Goal: Use online tool/utility

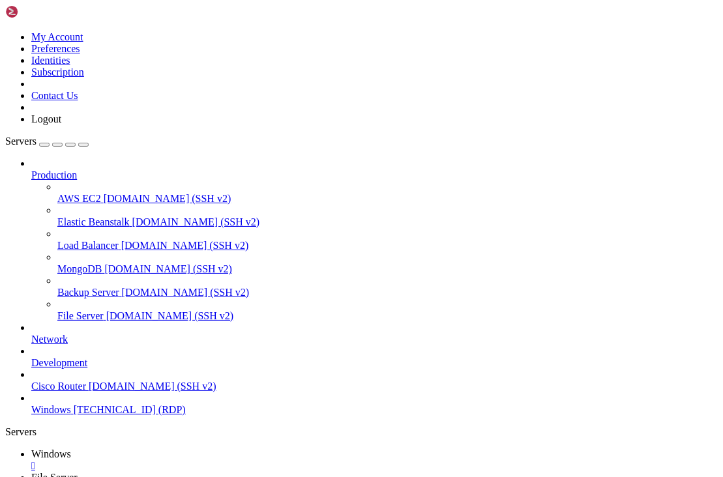
scroll to position [10, 0]
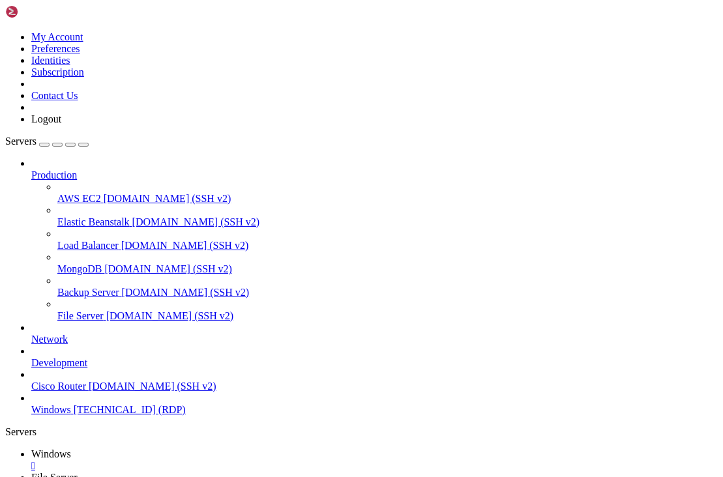
drag, startPoint x: 277, startPoint y: 781, endPoint x: 302, endPoint y: 818, distance: 44.7
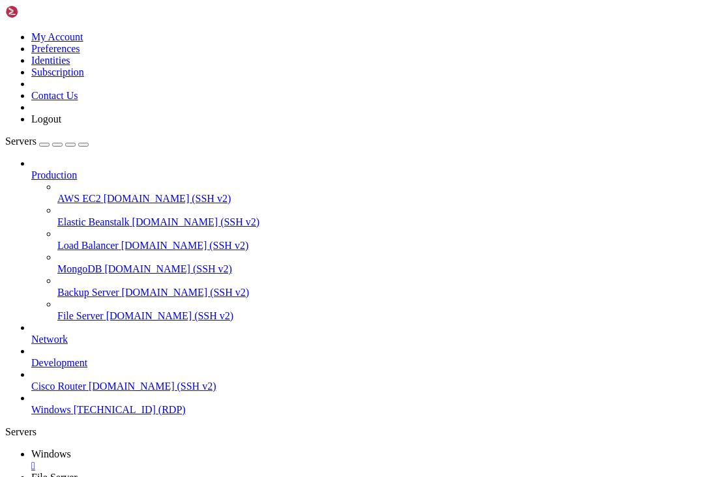
drag, startPoint x: 581, startPoint y: 905, endPoint x: 580, endPoint y: 921, distance: 15.7
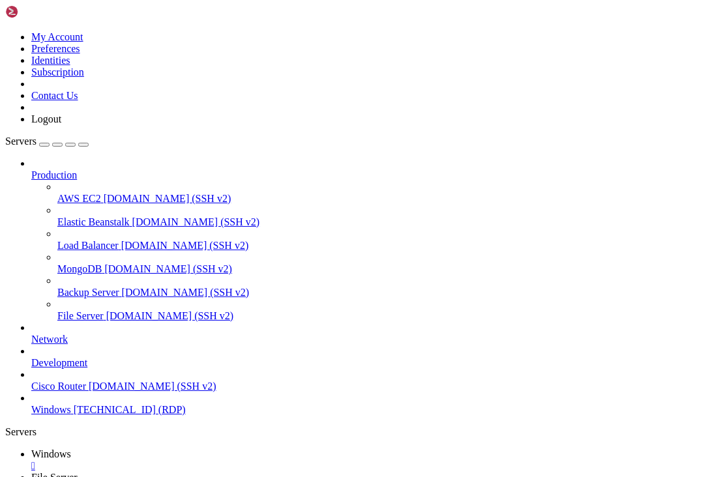
drag, startPoint x: 139, startPoint y: 807, endPoint x: 150, endPoint y: 703, distance: 104.2
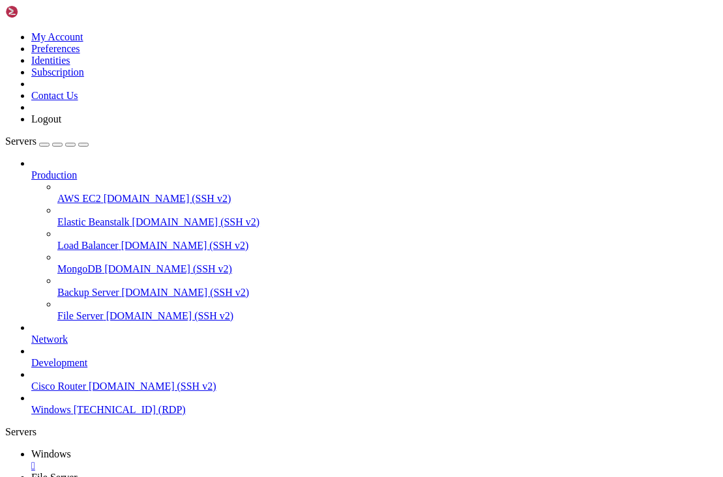
drag, startPoint x: 551, startPoint y: 678, endPoint x: 542, endPoint y: 892, distance: 214.0
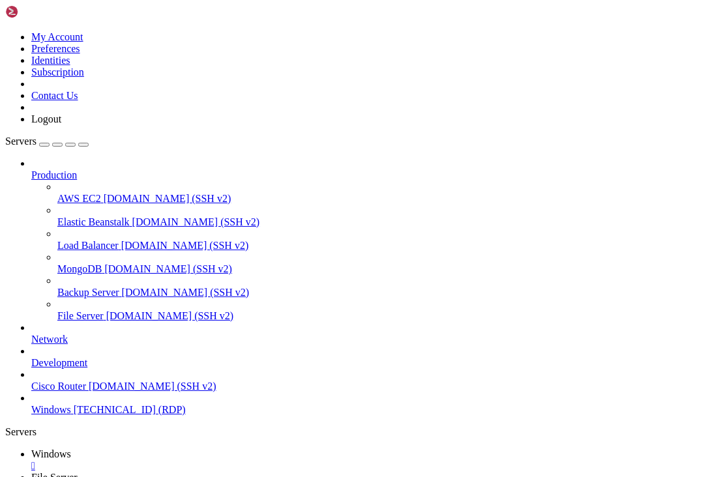
drag, startPoint x: 120, startPoint y: 656, endPoint x: 118, endPoint y: 980, distance: 324.6
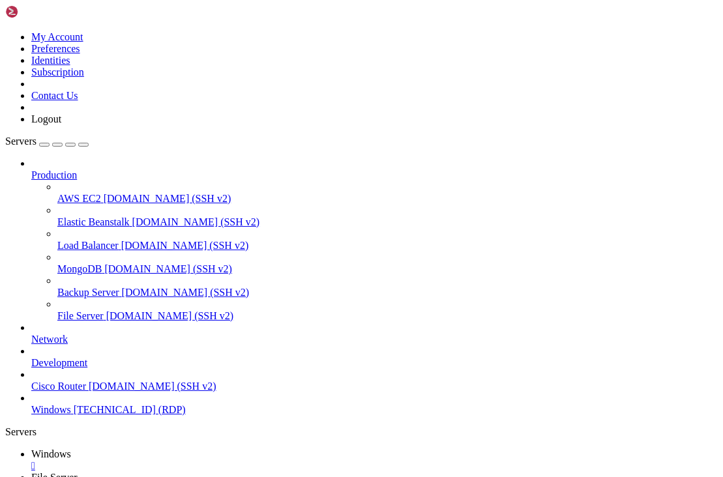
drag, startPoint x: 93, startPoint y: 605, endPoint x: 122, endPoint y: 672, distance: 73.3
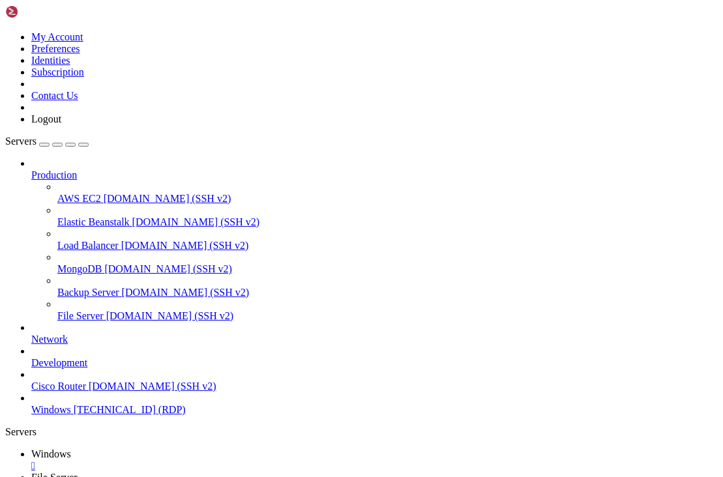
drag, startPoint x: 112, startPoint y: 607, endPoint x: 372, endPoint y: 608, distance: 260.1
drag, startPoint x: 359, startPoint y: 614, endPoint x: 663, endPoint y: 624, distance: 303.9
